Goal: Find contact information: Find contact information

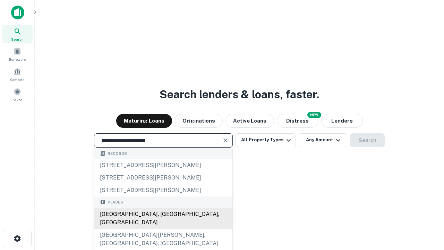
click at [163, 229] on div "[GEOGRAPHIC_DATA], [GEOGRAPHIC_DATA], [GEOGRAPHIC_DATA]" at bounding box center [163, 218] width 138 height 21
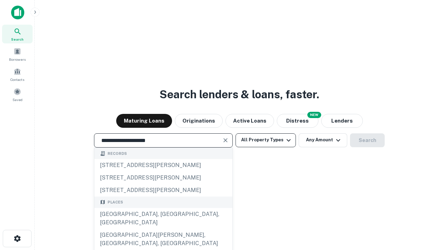
type input "**********"
click at [266, 140] on button "All Property Types" at bounding box center [265, 140] width 60 height 14
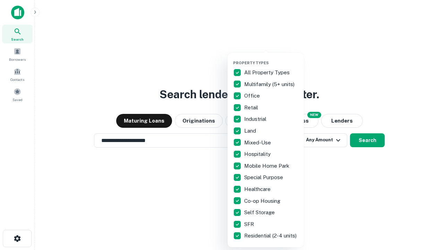
click at [271, 58] on button "button" at bounding box center [271, 58] width 76 height 0
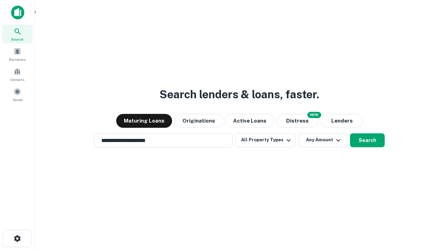
scroll to position [11, 0]
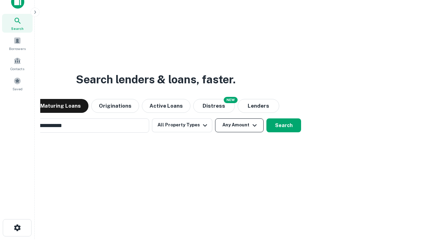
click at [215, 118] on button "Any Amount" at bounding box center [239, 125] width 49 height 14
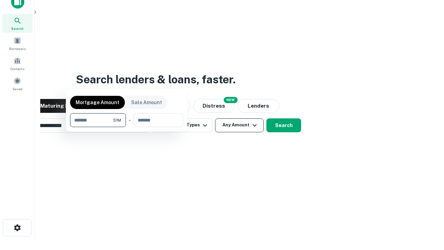
scroll to position [11, 0]
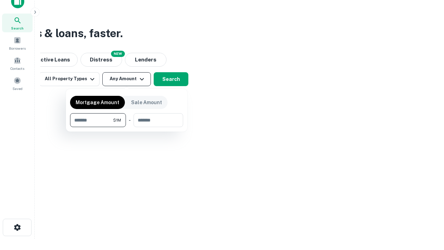
type input "*******"
click at [127, 127] on button "button" at bounding box center [126, 127] width 113 height 0
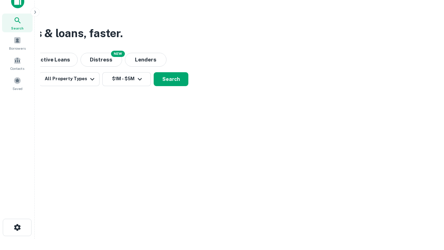
scroll to position [11, 0]
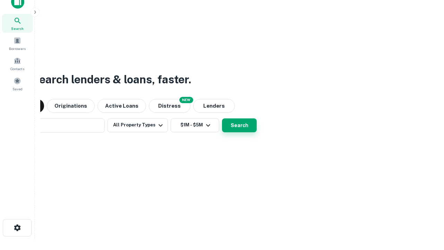
click at [222, 118] on button "Search" at bounding box center [239, 125] width 35 height 14
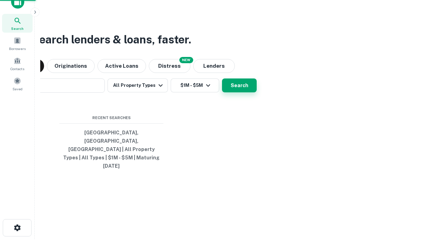
scroll to position [11, 0]
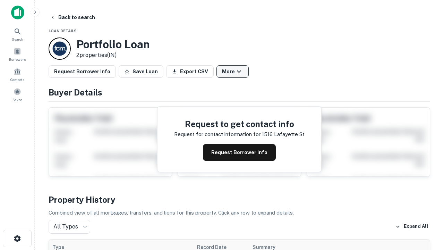
click at [232, 71] on button "More" at bounding box center [232, 71] width 32 height 12
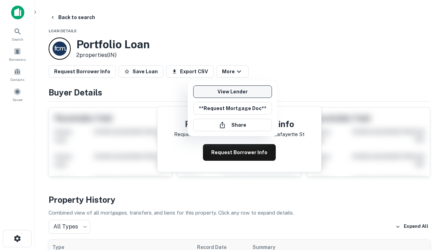
click at [232, 92] on link "View Lender" at bounding box center [232, 91] width 79 height 12
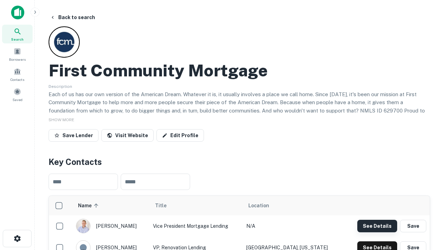
click at [377, 225] on button "See Details" at bounding box center [377, 225] width 40 height 12
click at [17, 238] on icon "button" at bounding box center [17, 238] width 8 height 8
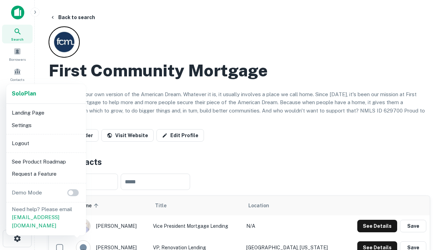
click at [46, 143] on li "Logout" at bounding box center [46, 143] width 74 height 12
